Goal: Task Accomplishment & Management: Manage account settings

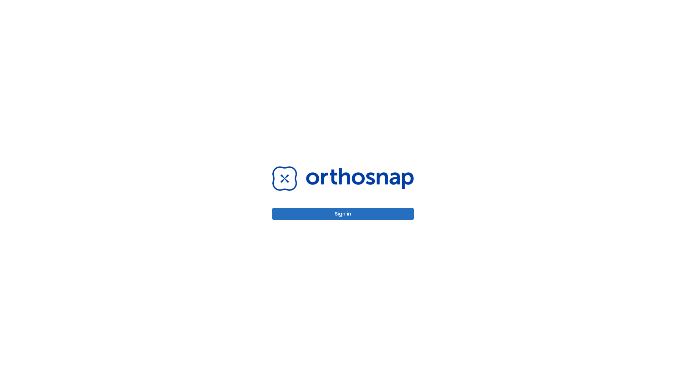
click at [343, 214] on button "Sign in" at bounding box center [342, 214] width 141 height 12
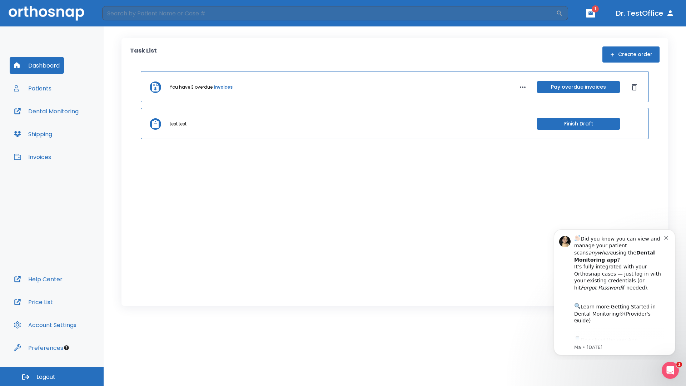
click at [52, 376] on span "Logout" at bounding box center [45, 377] width 19 height 8
